Goal: Transaction & Acquisition: Purchase product/service

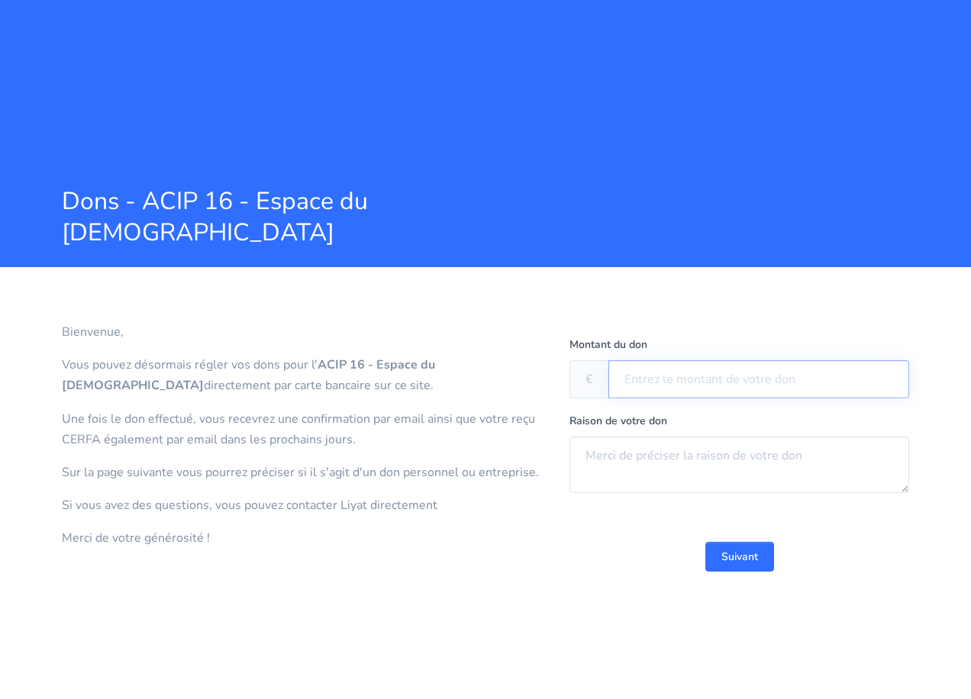
click at [632, 378] on input "text" at bounding box center [759, 379] width 301 height 38
type input "2 000"
click at [596, 460] on textarea at bounding box center [740, 465] width 340 height 56
type textarea "2 places annuelles rouche et elfassy"
click at [739, 556] on button "Suivant" at bounding box center [739, 557] width 69 height 30
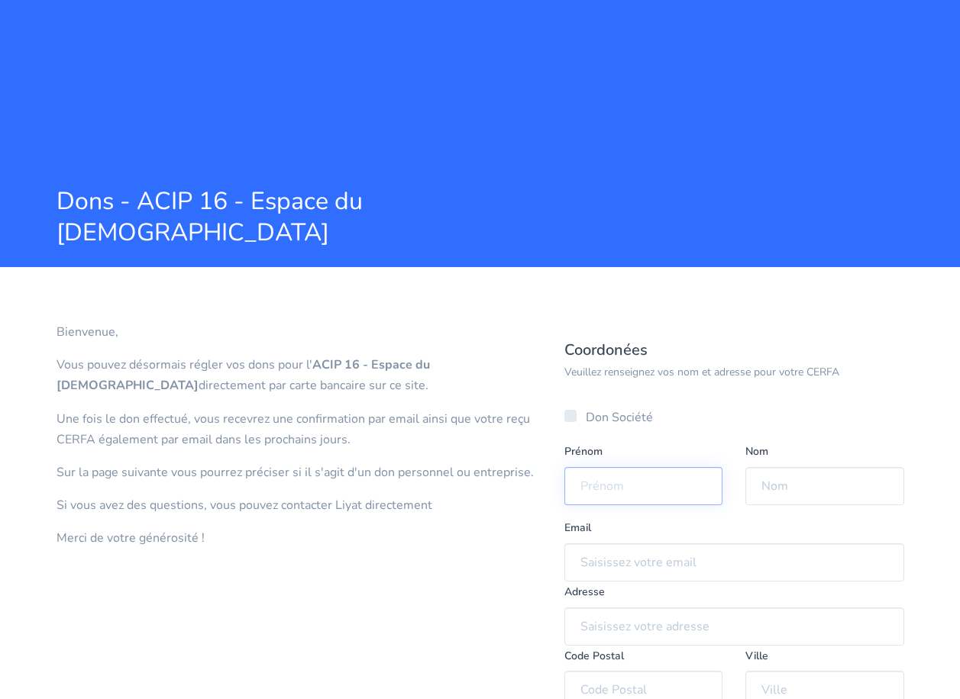
click at [591, 481] on input "text" at bounding box center [643, 486] width 159 height 38
type input "[PERSON_NAME]"
type input "[EMAIL_ADDRESS][DOMAIN_NAME]"
type input "[STREET_ADDRESS]"
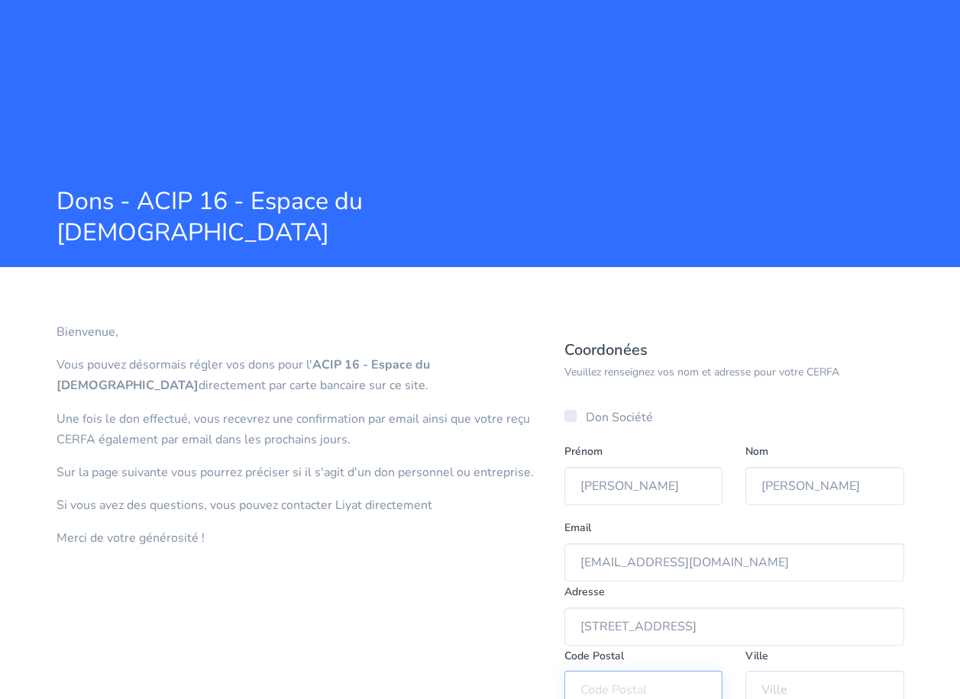
type input "75008"
type input "[GEOGRAPHIC_DATA]"
type input "06 80 04 25 97"
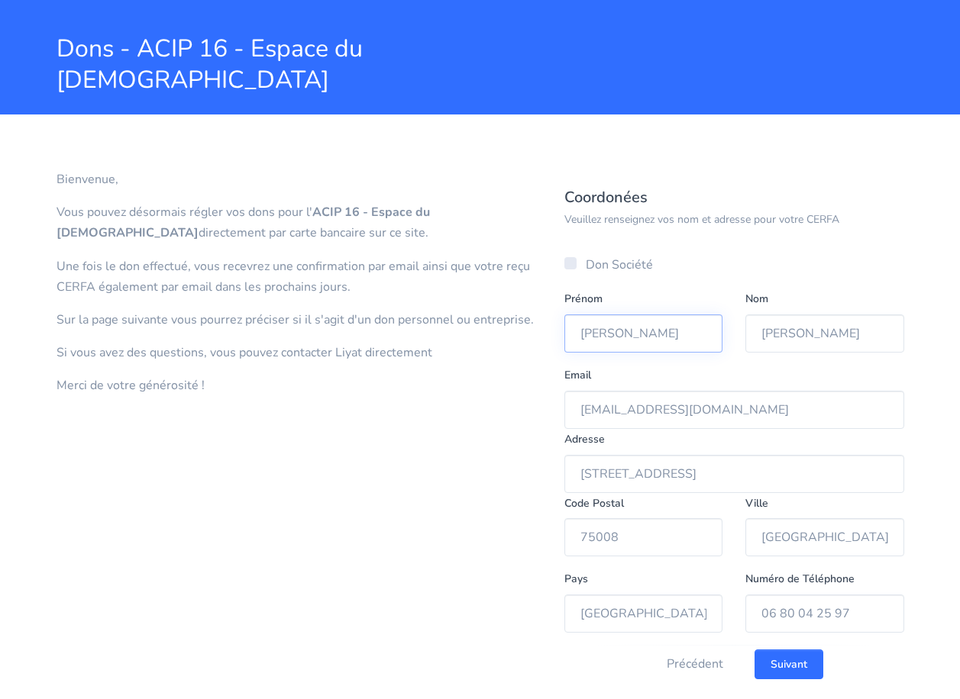
scroll to position [186, 0]
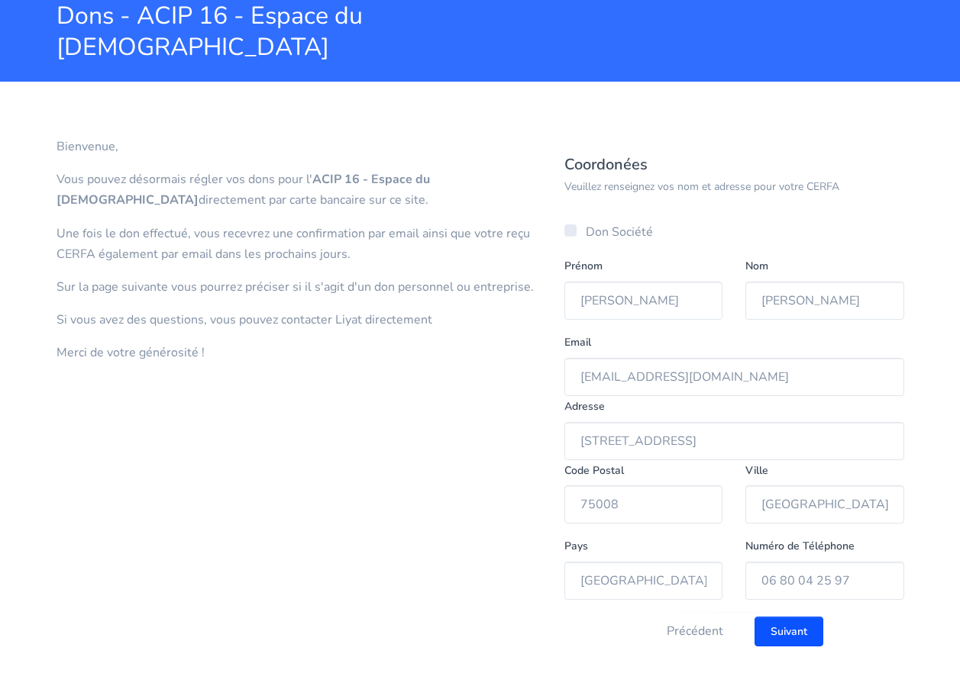
click at [796, 638] on input "Suivant" at bounding box center [788, 632] width 69 height 30
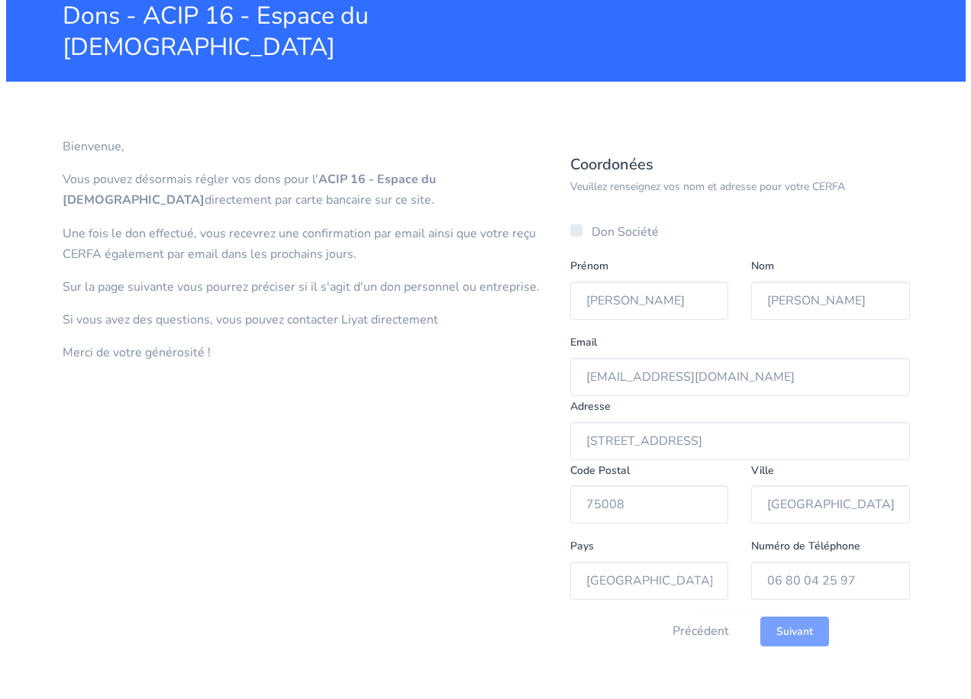
scroll to position [0, 0]
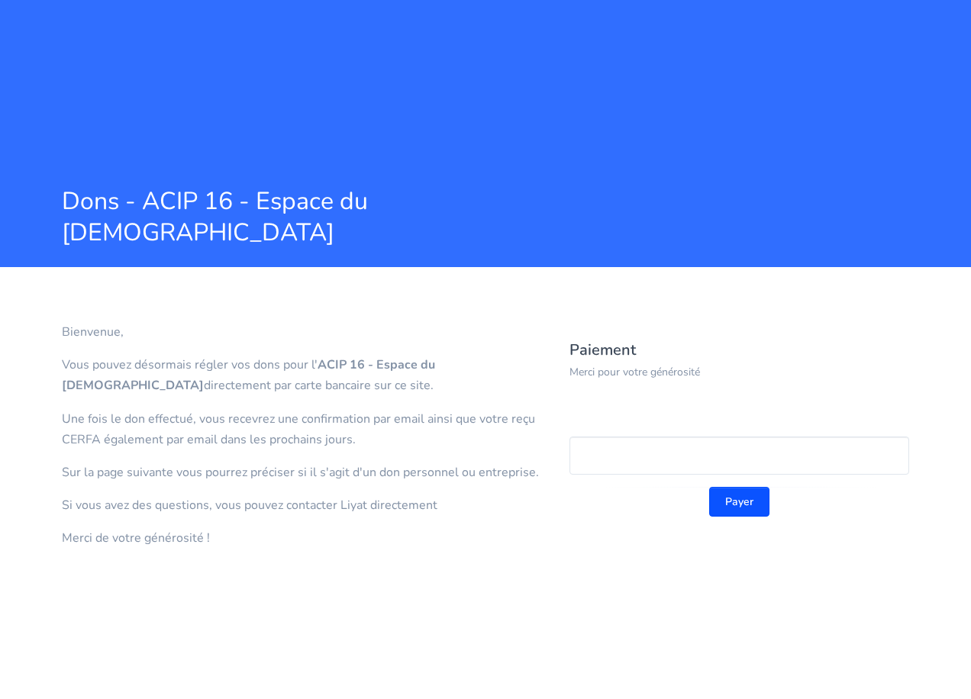
click at [742, 500] on button "Payer" at bounding box center [739, 502] width 60 height 30
